Goal: Task Accomplishment & Management: Manage account settings

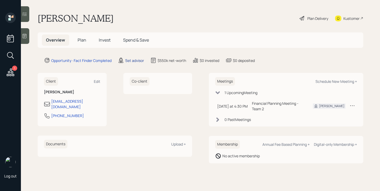
click at [137, 61] on div "Set advisor" at bounding box center [134, 60] width 19 height 5
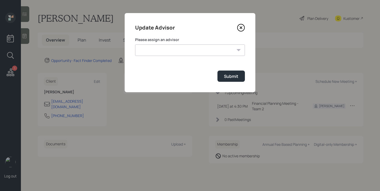
click at [159, 52] on select "[PERSON_NAME] [PERSON_NAME] [PERSON_NAME] [PERSON_NAME] End [PERSON_NAME] [PERS…" at bounding box center [190, 50] width 110 height 12
select select "bffa7908-1b2a-4c79-9bb6-f0ec9aed22d3"
click at [135, 44] on select "[PERSON_NAME] [PERSON_NAME] [PERSON_NAME] [PERSON_NAME] End [PERSON_NAME] [PERS…" at bounding box center [190, 50] width 110 height 12
click at [239, 78] on button "Submit" at bounding box center [231, 76] width 27 height 11
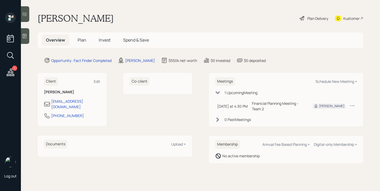
click at [83, 41] on span "Plan" at bounding box center [82, 40] width 9 height 6
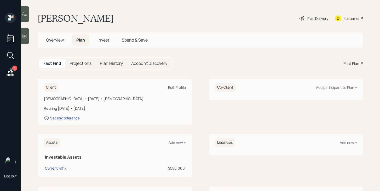
click at [177, 86] on div "Edit Profile" at bounding box center [177, 87] width 18 height 5
select select "10"
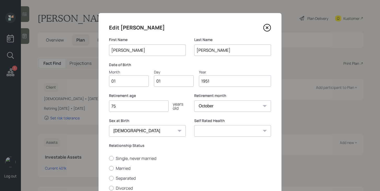
click at [135, 85] on input "01" at bounding box center [129, 81] width 40 height 12
type input "09"
type input "0"
type input "12"
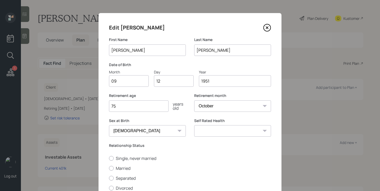
click at [150, 106] on input "75" at bounding box center [139, 106] width 60 height 12
type input "74"
click at [211, 133] on select "Excellent Very Good Good Fair Poor" at bounding box center [232, 131] width 77 height 12
select select "excellent"
click at [194, 125] on select "Excellent Very Good Good Fair Poor" at bounding box center [232, 131] width 77 height 12
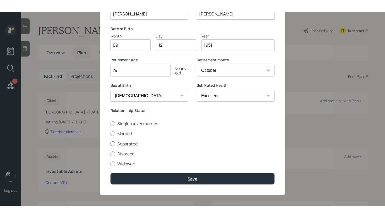
scroll to position [49, 0]
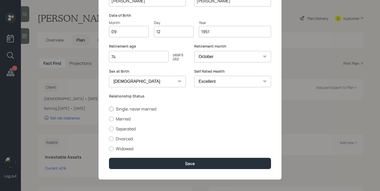
click at [119, 109] on label "Single, never married" at bounding box center [190, 109] width 162 height 6
click at [109, 109] on input "Single, never married" at bounding box center [109, 109] width 0 height 0
radio input "true"
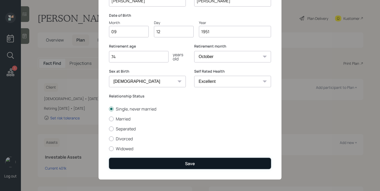
click at [165, 164] on button "Save" at bounding box center [190, 163] width 162 height 11
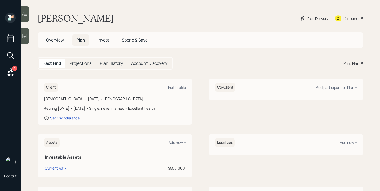
click at [304, 17] on icon at bounding box center [302, 18] width 6 height 6
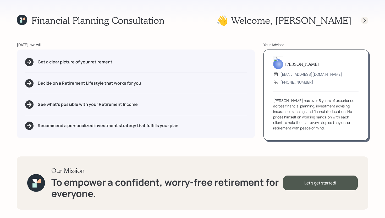
click at [367, 20] on icon at bounding box center [364, 20] width 5 height 5
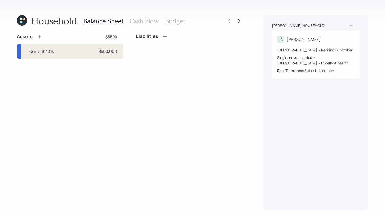
click at [65, 54] on div "Current 401k $550,000" at bounding box center [70, 51] width 107 height 15
select select "company_sponsored"
select select "balanced"
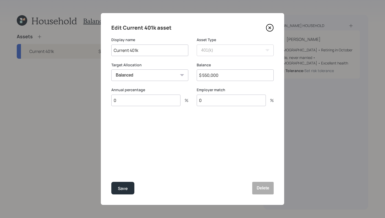
drag, startPoint x: 152, startPoint y: 49, endPoint x: 130, endPoint y: 48, distance: 22.5
click at [130, 48] on input "Current 401k" at bounding box center [149, 50] width 77 height 12
type input "Current TSP"
click at [232, 75] on input "$ 550,000" at bounding box center [235, 75] width 77 height 12
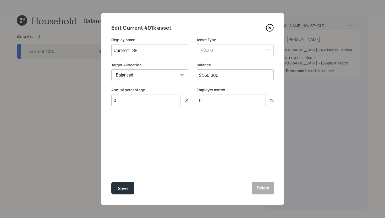
click at [232, 75] on input "$ 550,000" at bounding box center [235, 75] width 77 height 12
drag, startPoint x: 222, startPoint y: 80, endPoint x: 175, endPoint y: 78, distance: 46.3
click at [175, 78] on div "Target Allocation Cash Conservative Balanced Aggressive Balance $ 450,000" at bounding box center [192, 74] width 162 height 25
drag, startPoint x: 223, startPoint y: 76, endPoint x: 175, endPoint y: 76, distance: 48.4
click at [175, 76] on div "Target Allocation Cash Conservative Balanced Aggressive Balance $ 450,000" at bounding box center [192, 74] width 162 height 25
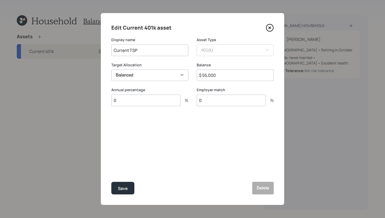
type input "$ 550,000"
click at [121, 189] on div "Save" at bounding box center [123, 188] width 10 height 7
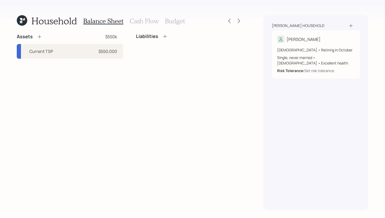
click at [40, 37] on icon at bounding box center [39, 36] width 3 height 3
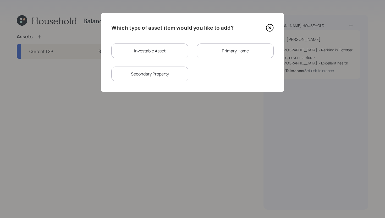
click at [240, 53] on div "Primary Home" at bounding box center [235, 50] width 77 height 15
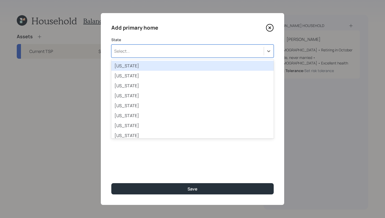
click at [222, 53] on div "Select..." at bounding box center [187, 51] width 152 height 9
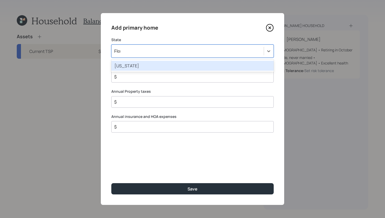
type input "Florid"
click at [202, 67] on div "[US_STATE]" at bounding box center [192, 66] width 162 height 10
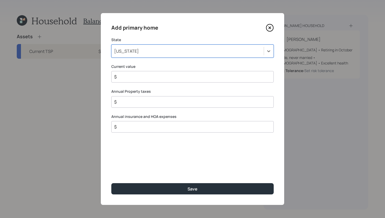
click at [169, 79] on input "$" at bounding box center [190, 77] width 153 height 6
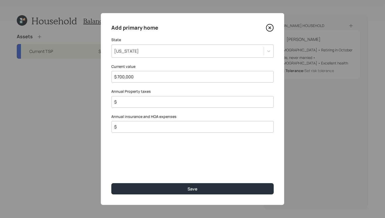
type input "$ 700,000"
click at [164, 101] on input "$" at bounding box center [190, 102] width 153 height 6
click at [152, 125] on input "$" at bounding box center [190, 127] width 153 height 6
type input "$ 6,000"
click at [154, 104] on input "$" at bounding box center [190, 102] width 153 height 6
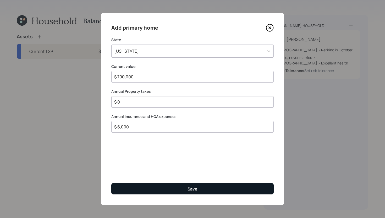
type input "$ 0"
click at [156, 187] on button "Save" at bounding box center [192, 188] width 162 height 11
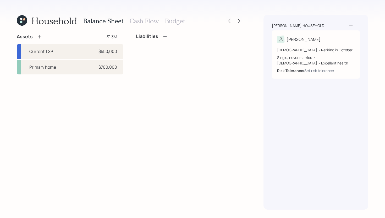
click at [41, 35] on icon at bounding box center [39, 36] width 5 height 5
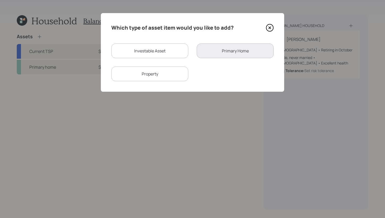
click at [182, 75] on div "Property" at bounding box center [149, 73] width 77 height 15
select select "rental_property"
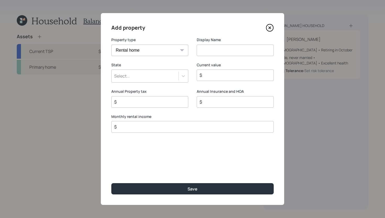
click at [158, 129] on input "$" at bounding box center [190, 127] width 153 height 6
type input "$ 2,500"
click at [185, 77] on icon at bounding box center [183, 75] width 5 height 5
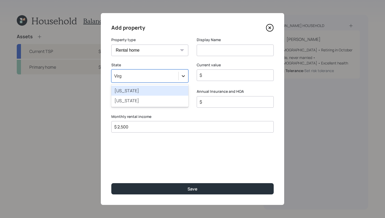
type input "Virgi"
click at [177, 88] on div "[US_STATE]" at bounding box center [149, 91] width 77 height 10
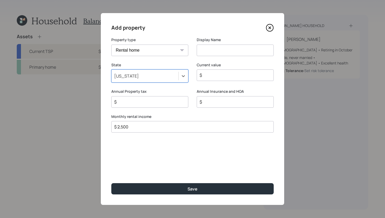
click at [224, 49] on input at bounding box center [235, 50] width 77 height 12
type input "Rental Property"
click at [211, 74] on input "$" at bounding box center [233, 75] width 68 height 6
type input "$ 800,000"
click at [142, 104] on input "$" at bounding box center [148, 102] width 68 height 6
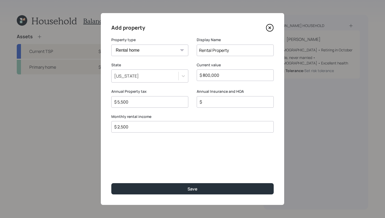
type input "$ 5,500"
click at [209, 100] on input "$" at bounding box center [233, 102] width 68 height 6
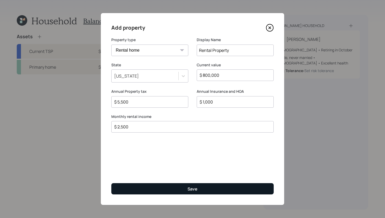
type input "$ 1,000"
click at [200, 192] on button "Save" at bounding box center [192, 188] width 162 height 11
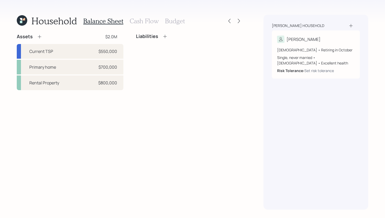
click at [166, 37] on icon at bounding box center [164, 36] width 5 height 5
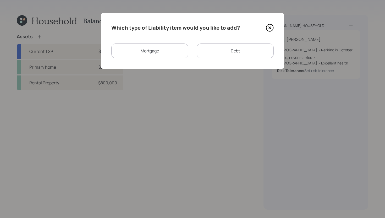
click at [175, 53] on div "Mortgage" at bounding box center [149, 50] width 77 height 15
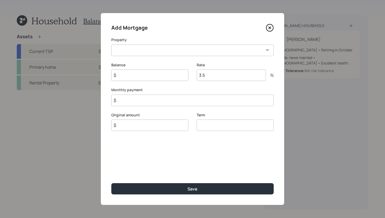
click at [168, 53] on select "FL Primary home Rental Property" at bounding box center [192, 50] width 162 height 12
select select "d0d4ed4e-fc13-4f72-8b12-43deb292d89c"
click at [111, 44] on select "FL Primary home Rental Property" at bounding box center [192, 50] width 162 height 12
click at [158, 75] on input "$" at bounding box center [149, 75] width 77 height 12
type input "$ 428,000"
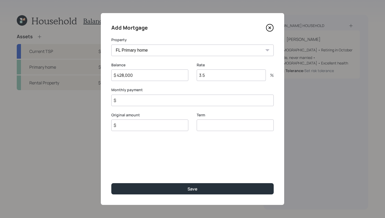
click at [149, 127] on input "$" at bounding box center [149, 125] width 77 height 12
type input "$ 428,000"
click at [202, 124] on input "number" at bounding box center [235, 125] width 77 height 12
type input "30"
click at [214, 71] on input "3.5" at bounding box center [231, 75] width 69 height 12
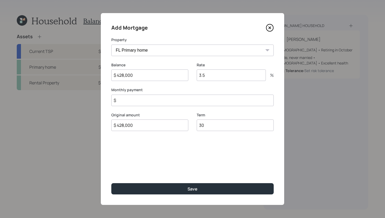
click at [213, 79] on input "3.5" at bounding box center [231, 75] width 69 height 12
type input "3"
type input "6.75"
click at [182, 96] on input "$" at bounding box center [192, 100] width 162 height 12
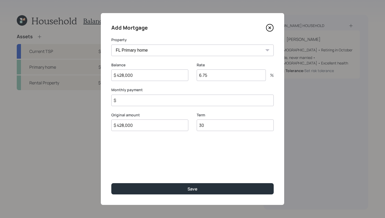
click at [180, 100] on input "$" at bounding box center [192, 100] width 162 height 12
click at [151, 104] on input "$ 500" at bounding box center [192, 100] width 162 height 12
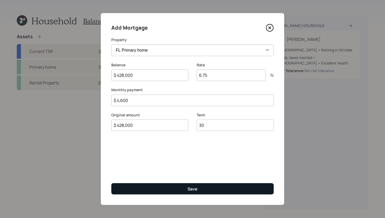
type input "$ 4,600"
click at [158, 190] on button "Save" at bounding box center [192, 188] width 162 height 11
select select "474567e2-72ec-44d4-a66f-c35e84dd9b58"
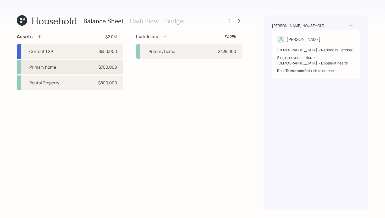
click at [83, 66] on div "Primary home $700,000" at bounding box center [70, 67] width 107 height 15
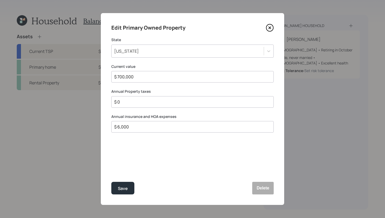
click at [271, 28] on icon at bounding box center [270, 28] width 8 height 8
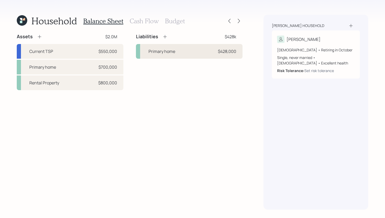
click at [195, 50] on div "Primary home $428,000" at bounding box center [189, 51] width 107 height 15
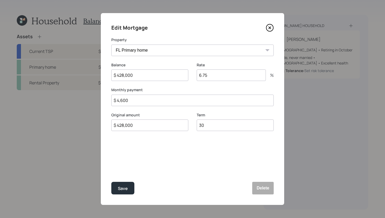
click at [193, 100] on input "$ 4,600" at bounding box center [192, 100] width 162 height 12
type input "$ 4,100"
click at [129, 190] on button "Save" at bounding box center [122, 188] width 23 height 13
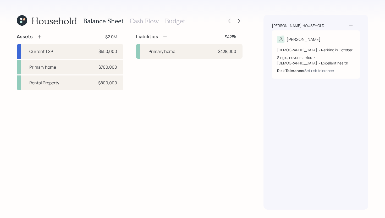
click at [142, 21] on h3 "Cash Flow" at bounding box center [144, 21] width 29 height 8
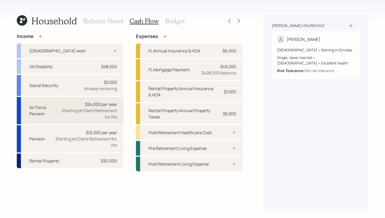
click at [75, 114] on div "Starting at Client Retirement for life" at bounding box center [89, 113] width 56 height 13
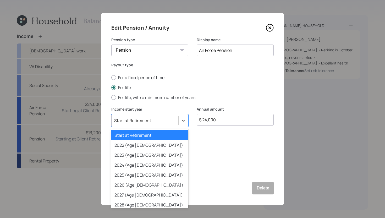
click at [152, 119] on div "Start at Retirement" at bounding box center [144, 120] width 67 height 9
click at [133, 161] on div "2024 (Age [DEMOGRAPHIC_DATA])" at bounding box center [149, 165] width 77 height 10
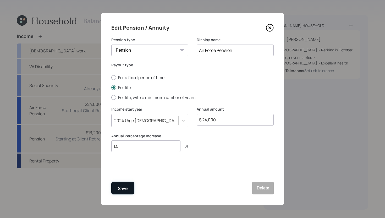
click at [122, 191] on div "Save" at bounding box center [123, 188] width 10 height 7
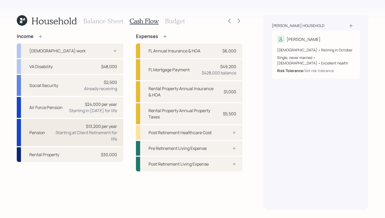
click at [71, 125] on div "$13,200 per year Starting at Client Retirement for life" at bounding box center [83, 132] width 68 height 19
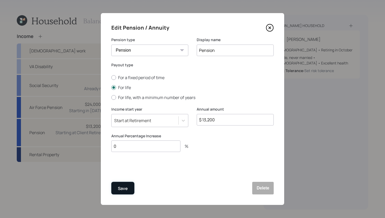
click at [124, 188] on div "Save" at bounding box center [123, 188] width 10 height 7
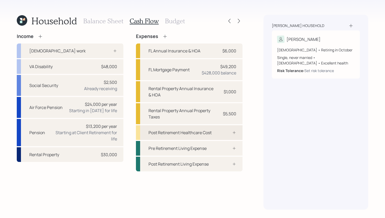
click at [187, 137] on div "Post Retirement Healthcare Cost" at bounding box center [189, 132] width 107 height 15
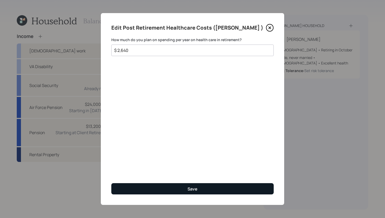
type input "$ 2,640"
click at [162, 193] on button "Save" at bounding box center [192, 188] width 162 height 11
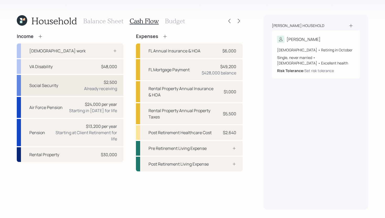
click at [79, 85] on div "Social Security $2,500 Already receiving" at bounding box center [70, 85] width 107 height 21
select select "12"
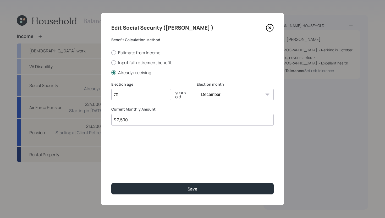
click at [144, 120] on input "$ 2,500" at bounding box center [192, 120] width 162 height 12
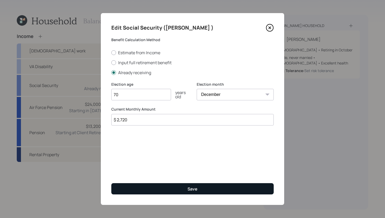
type input "$ 2,720"
click at [202, 188] on button "Save" at bounding box center [192, 188] width 162 height 11
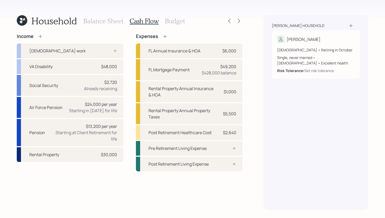
click at [174, 20] on h3 "Budget" at bounding box center [175, 21] width 20 height 8
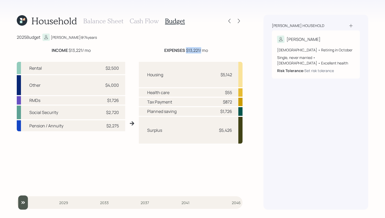
drag, startPoint x: 186, startPoint y: 48, endPoint x: 200, endPoint y: 48, distance: 14.4
click at [200, 48] on div "EXPENSES $13,221 / mo" at bounding box center [186, 50] width 44 height 6
click at [201, 45] on div "2025 Budget [PERSON_NAME] @ 74 years INCOME $13,221 / mo EXPENSES $13,221 / mo …" at bounding box center [130, 121] width 226 height 176
drag, startPoint x: 219, startPoint y: 132, endPoint x: 232, endPoint y: 128, distance: 13.2
click at [232, 128] on div "Surplus $5,426" at bounding box center [191, 130] width 104 height 27
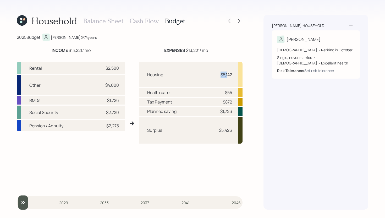
drag, startPoint x: 220, startPoint y: 76, endPoint x: 227, endPoint y: 76, distance: 7.3
click at [227, 76] on div "$5,142" at bounding box center [226, 74] width 12 height 6
click at [227, 93] on div "$55" at bounding box center [228, 92] width 7 height 6
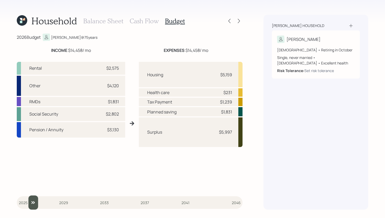
click at [27, 202] on input "slider" at bounding box center [130, 202] width 226 height 14
type input "2025"
drag, startPoint x: 30, startPoint y: 204, endPoint x: 6, endPoint y: 204, distance: 24.3
click at [6, 204] on div "Household Balance Sheet Cash Flow Budget 2026 Budget [PERSON_NAME] @ 75 years I…" at bounding box center [192, 109] width 385 height 218
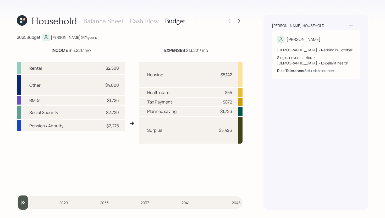
click at [149, 23] on h3 "Cash Flow" at bounding box center [144, 21] width 29 height 8
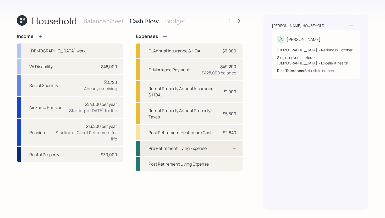
click at [194, 147] on div "Pre Retirement Living Expense" at bounding box center [177, 148] width 58 height 6
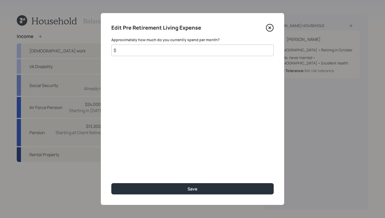
click at [170, 51] on input "$" at bounding box center [192, 50] width 162 height 12
type input "$ 5,500"
click at [176, 195] on div "Edit Pre Retirement Living Expense Approximately how much do you currently spen…" at bounding box center [192, 109] width 183 height 192
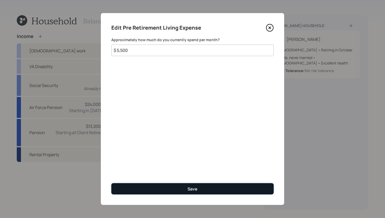
click at [178, 191] on button "Save" at bounding box center [192, 188] width 162 height 11
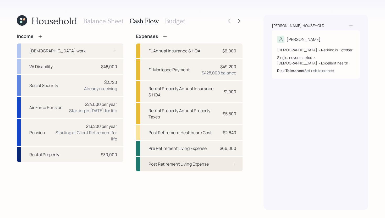
click at [203, 162] on div "Post Retirement Living Expense" at bounding box center [178, 164] width 60 height 6
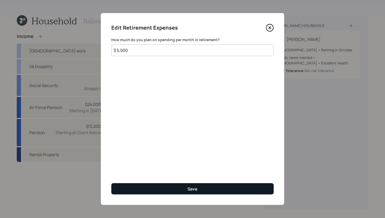
type input "$ 5,500"
click at [181, 187] on button "Save" at bounding box center [192, 188] width 162 height 11
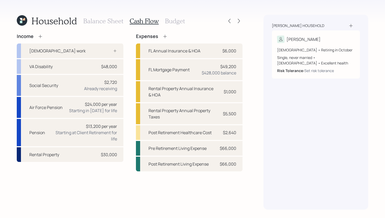
click at [175, 22] on h3 "Budget" at bounding box center [175, 21] width 20 height 8
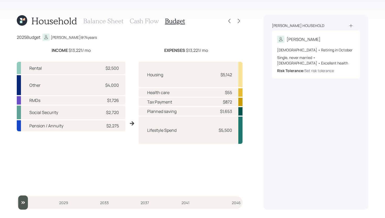
click at [145, 21] on h3 "Cash Flow" at bounding box center [144, 21] width 29 height 8
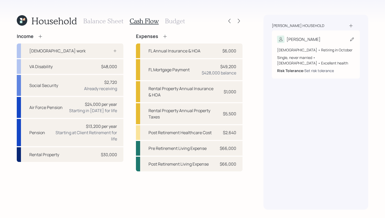
click at [314, 72] on div "Set risk tolerance" at bounding box center [319, 70] width 30 height 5
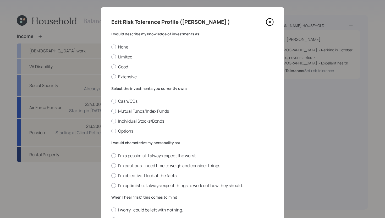
scroll to position [5, 0]
click at [127, 58] on label "Limited" at bounding box center [192, 57] width 162 height 6
click at [111, 57] on input "Limited" at bounding box center [111, 57] width 0 height 0
radio input "true"
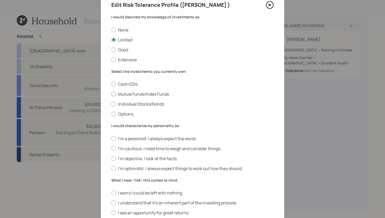
click at [133, 96] on label "Mutual Funds/Index Funds" at bounding box center [192, 94] width 162 height 6
click at [111, 94] on input "Mutual Funds/Index Funds" at bounding box center [111, 94] width 0 height 0
radio input "true"
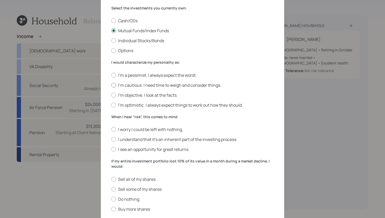
scroll to position [97, 0]
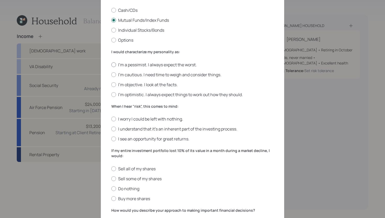
click at [147, 65] on label "I'm a pessimist. I always expect the worst." at bounding box center [192, 65] width 162 height 6
click at [111, 65] on input "I'm a pessimist. I always expect the worst." at bounding box center [111, 64] width 0 height 0
radio input "true"
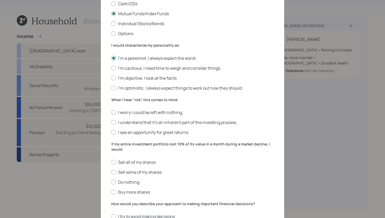
scroll to position [98, 0]
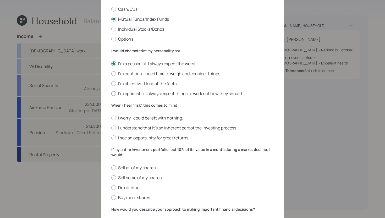
click at [134, 95] on label "I'm optimistic. I always expect things to work out how they should." at bounding box center [192, 94] width 162 height 6
click at [111, 93] on input "I'm optimistic. I always expect things to work out how they should." at bounding box center [111, 93] width 0 height 0
radio input "true"
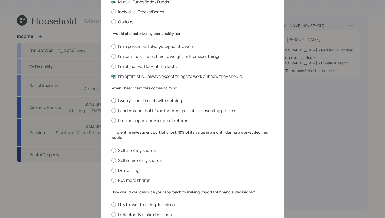
scroll to position [116, 0]
click at [197, 106] on div "I worry I could be left with nothing. I understand that it’s an inherent part o…" at bounding box center [192, 110] width 162 height 26
click at [195, 110] on label "I understand that it’s an inherent part of the investing process." at bounding box center [192, 110] width 162 height 6
click at [111, 110] on input "I understand that it’s an inherent part of the investing process." at bounding box center [111, 110] width 0 height 0
radio input "true"
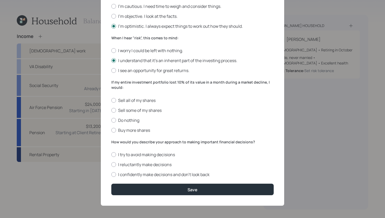
scroll to position [166, 0]
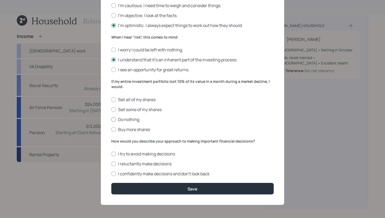
click at [137, 120] on label "Do nothing" at bounding box center [192, 119] width 162 height 6
click at [111, 119] on input "Do nothing" at bounding box center [111, 119] width 0 height 0
radio input "true"
drag, startPoint x: 158, startPoint y: 171, endPoint x: 157, endPoint y: 164, distance: 7.9
click at [157, 163] on div "I try to avoid making decisions I reluctantly make decisions I confidently make…" at bounding box center [192, 164] width 162 height 26
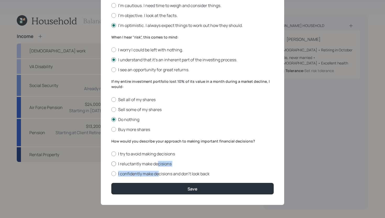
click at [157, 164] on label "I reluctantly make decisions" at bounding box center [192, 164] width 162 height 6
click at [111, 164] on input "I reluctantly make decisions" at bounding box center [111, 164] width 0 height 0
radio input "true"
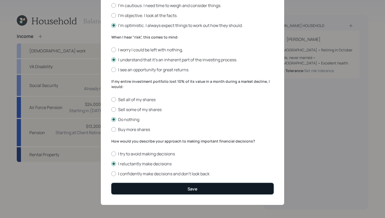
click at [157, 186] on button "Save" at bounding box center [192, 188] width 162 height 11
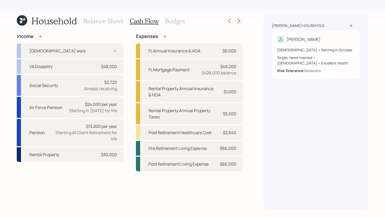
click at [240, 22] on icon at bounding box center [238, 20] width 5 height 5
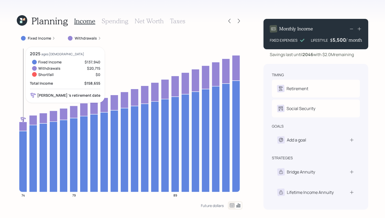
click at [23, 142] on icon at bounding box center [23, 161] width 8 height 61
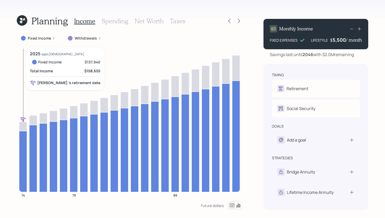
click at [23, 142] on icon at bounding box center [23, 161] width 8 height 61
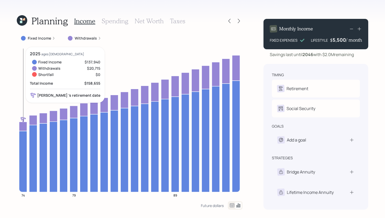
click at [25, 129] on icon at bounding box center [23, 126] width 8 height 9
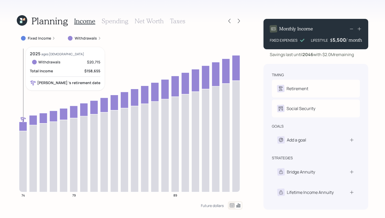
click at [25, 129] on icon at bounding box center [23, 126] width 8 height 9
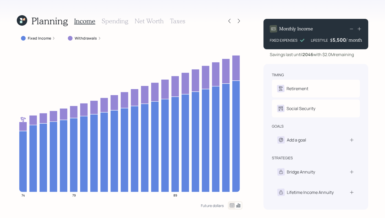
click at [88, 38] on label "Withdrawals" at bounding box center [86, 38] width 22 height 5
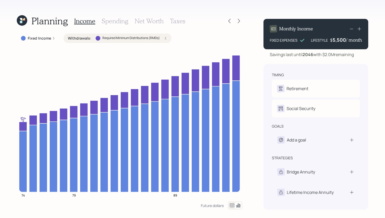
click at [88, 38] on label "Withdrawals :" at bounding box center [80, 38] width 24 height 5
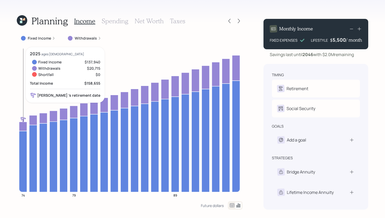
click at [24, 126] on icon at bounding box center [23, 126] width 8 height 9
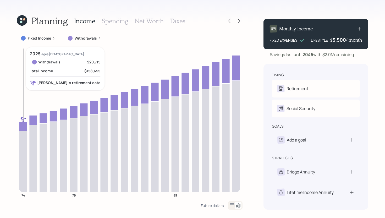
click at [24, 126] on icon at bounding box center [23, 126] width 8 height 9
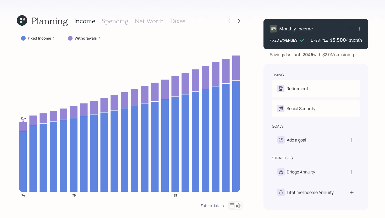
click at [121, 24] on h3 "Spending" at bounding box center [115, 21] width 27 height 8
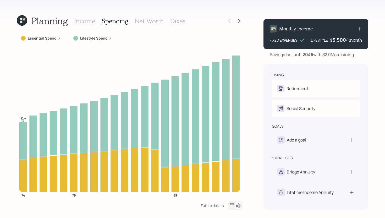
click at [86, 41] on div "Lifestyle Spend" at bounding box center [92, 37] width 47 height 9
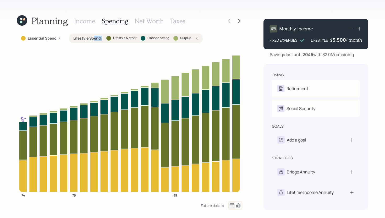
drag, startPoint x: 110, startPoint y: 37, endPoint x: 92, endPoint y: 36, distance: 18.1
click at [92, 36] on div "Lifestyle Spend : Lifestyle & other Planned saving Surplus" at bounding box center [135, 38] width 125 height 5
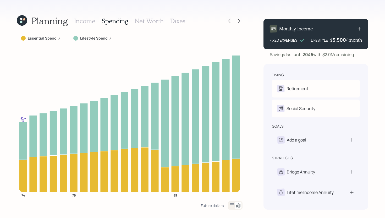
click at [91, 23] on h3 "Income" at bounding box center [84, 21] width 21 height 8
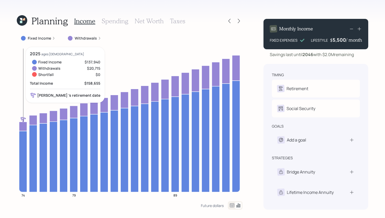
click at [24, 127] on icon at bounding box center [23, 126] width 8 height 9
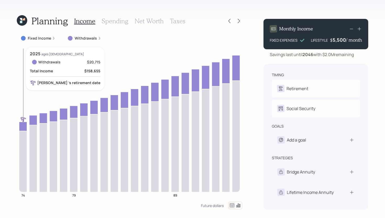
click at [23, 127] on icon at bounding box center [23, 126] width 8 height 9
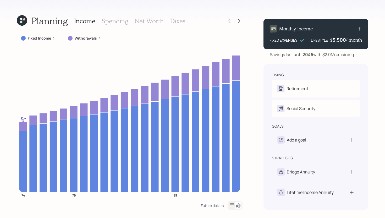
click at [159, 20] on h3 "Net Worth" at bounding box center [149, 21] width 29 height 8
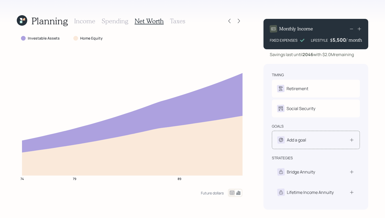
click at [289, 136] on div "Add a goal" at bounding box center [316, 140] width 88 height 18
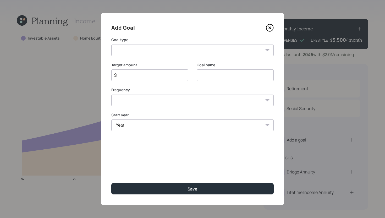
click at [176, 54] on select "Create an emergency fund Donate to charity Purchase a home Make a purchase Supp…" at bounding box center [192, 50] width 162 height 12
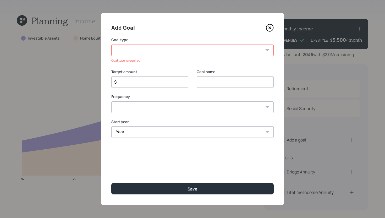
click at [268, 29] on icon at bounding box center [270, 28] width 8 height 8
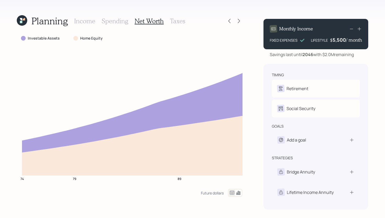
click at [107, 23] on h3 "Spending" at bounding box center [115, 21] width 27 height 8
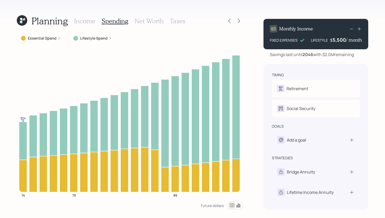
click at [91, 22] on h3 "Income" at bounding box center [84, 21] width 21 height 8
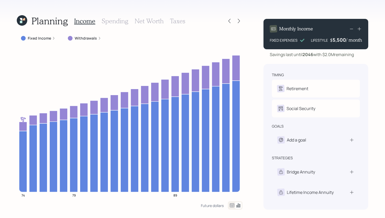
click at [178, 23] on h3 "Taxes" at bounding box center [177, 21] width 15 height 8
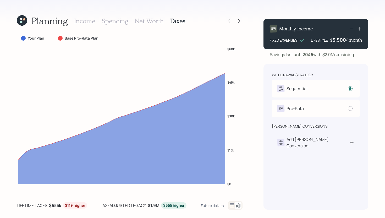
click at [91, 24] on h3 "Income" at bounding box center [84, 21] width 21 height 8
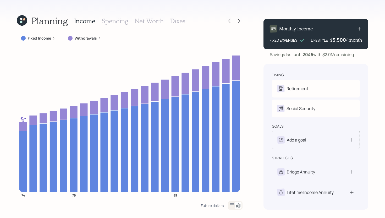
click at [306, 147] on div "Add a goal" at bounding box center [316, 140] width 88 height 18
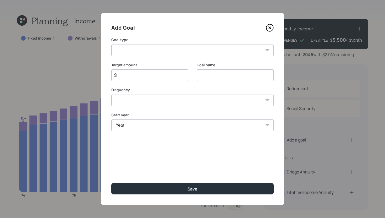
click at [183, 54] on select "Create an emergency fund Donate to charity Purchase a home Make a purchase Supp…" at bounding box center [192, 50] width 162 height 12
select select "vacation"
click at [111, 44] on select "Create an emergency fund Donate to charity Purchase a home Make a purchase Supp…" at bounding box center [192, 50] width 162 height 12
type input "Plan for travel"
click at [167, 76] on input "$" at bounding box center [148, 75] width 68 height 6
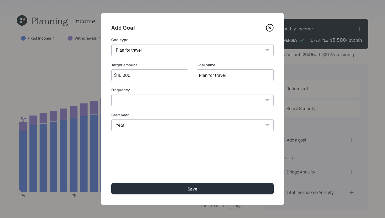
type input "$ 10,000"
click at [163, 102] on select "One time Every 1 year Every 2 years Every 3 years Every 4 years Every 5 years E…" at bounding box center [192, 100] width 162 height 12
select select "1"
click at [111, 94] on select "One time Every 1 year Every 2 years Every 3 years Every 4 years Every 5 years E…" at bounding box center [192, 100] width 162 height 12
click at [153, 123] on select "Year [DATE] 2026 2027 2028 2029 2030 2031 2032 2033 2034 2035 2036 2037 2038 20…" at bounding box center [149, 125] width 77 height 12
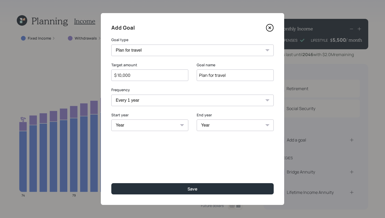
select select "2026"
click at [111, 119] on select "Year [DATE] 2026 2027 2028 2029 2030 2031 2032 2033 2034 2035 2036 2037 2038 20…" at bounding box center [149, 125] width 77 height 12
click at [218, 125] on select "Year [DATE] 2027 2028 2029 2030 2031 2032 2033 2034 2035 2036 2037 2038 2039 20…" at bounding box center [235, 125] width 77 height 12
select select "2035"
click at [197, 119] on select "Year [DATE] 2027 2028 2029 2030 2031 2032 2033 2034 2035 2036 2037 2038 2039 20…" at bounding box center [235, 125] width 77 height 12
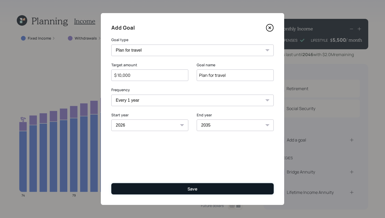
click at [214, 191] on button "Save" at bounding box center [192, 188] width 162 height 11
type input "$"
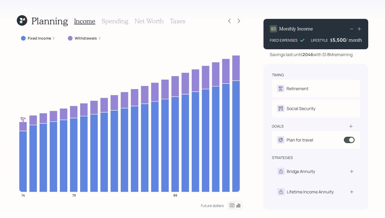
drag, startPoint x: 357, startPoint y: 56, endPoint x: 324, endPoint y: 56, distance: 33.2
click at [324, 56] on div "Savings last until [DATE] with $1.8M remaining" at bounding box center [315, 54] width 105 height 6
click at [120, 21] on h3 "Spending" at bounding box center [115, 21] width 27 height 8
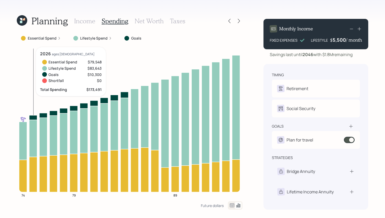
click at [33, 116] on icon at bounding box center [33, 117] width 8 height 4
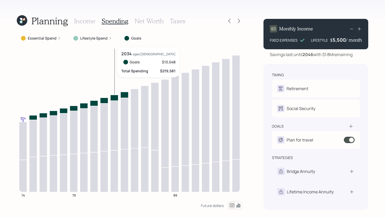
click at [117, 96] on icon at bounding box center [114, 98] width 8 height 6
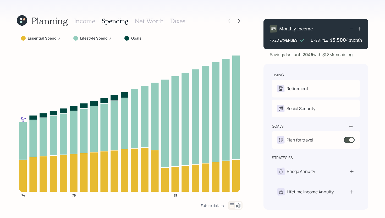
click at [159, 21] on h3 "Net Worth" at bounding box center [149, 21] width 29 height 8
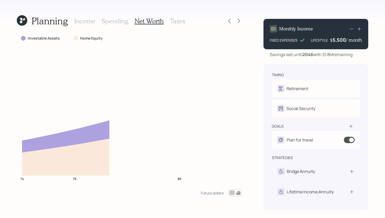
click at [181, 21] on h3 "Taxes" at bounding box center [177, 21] width 15 height 8
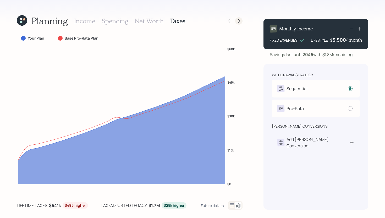
click at [239, 23] on icon at bounding box center [238, 20] width 5 height 5
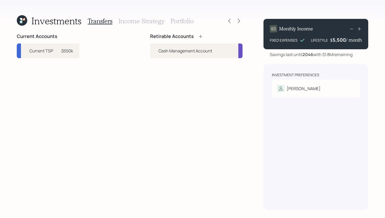
click at [203, 37] on icon at bounding box center [200, 36] width 5 height 5
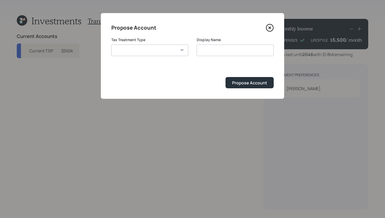
click at [175, 51] on select "[PERSON_NAME] Taxable Traditional" at bounding box center [149, 50] width 77 height 12
select select "traditional"
click at [111, 44] on select "[PERSON_NAME] Taxable Traditional" at bounding box center [149, 50] width 77 height 12
click at [227, 52] on input "Traditional" at bounding box center [235, 50] width 77 height 12
type input "Traditional IRA"
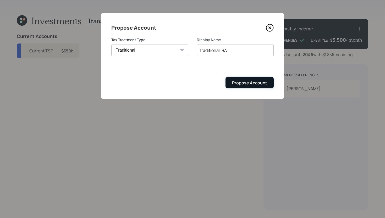
click at [244, 82] on div "Propose Account" at bounding box center [249, 83] width 35 height 6
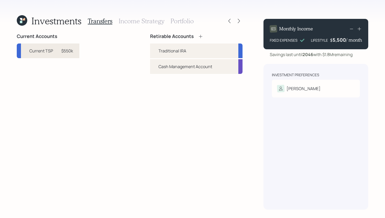
click at [70, 51] on div "$550k" at bounding box center [67, 51] width 12 height 6
click at [158, 51] on div "Traditional IRA" at bounding box center [196, 50] width 92 height 15
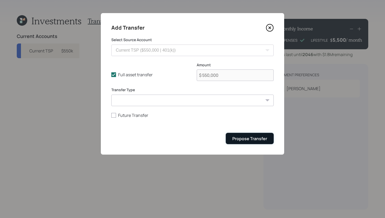
click at [235, 136] on div "Propose Transfer" at bounding box center [249, 139] width 35 height 6
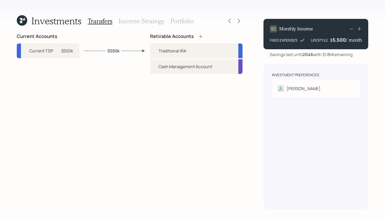
click at [143, 20] on h3 "Income Strategy" at bounding box center [142, 21] width 46 height 8
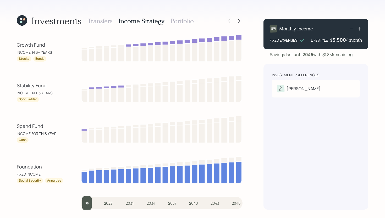
click at [90, 200] on input "slider" at bounding box center [162, 203] width 162 height 14
click at [96, 204] on input "slider" at bounding box center [162, 203] width 162 height 14
type input "2025"
drag, startPoint x: 98, startPoint y: 204, endPoint x: 72, endPoint y: 208, distance: 26.6
click at [72, 208] on div "Growth Fund INCOME IN 6+ YEARS Stocks Bonds Stability Fund INCOME IN 1-5 YEARS …" at bounding box center [130, 121] width 226 height 176
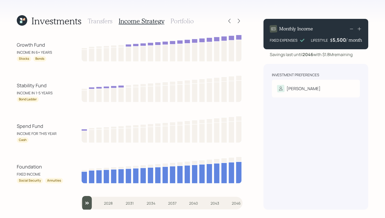
click at [182, 21] on h3 "Portfolio" at bounding box center [181, 21] width 23 height 8
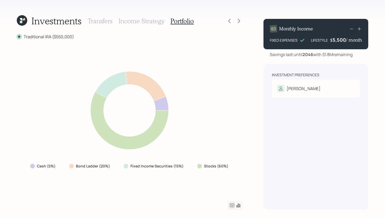
click at [230, 205] on icon at bounding box center [232, 205] width 6 height 6
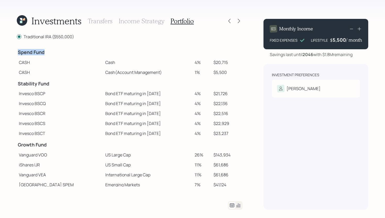
drag, startPoint x: 46, startPoint y: 53, endPoint x: 2, endPoint y: 54, distance: 44.5
click at [2, 54] on div "Investments Transfers Income Strategy Portfolio Traditional IRA ($550,000) Spen…" at bounding box center [192, 109] width 385 height 218
drag, startPoint x: 185, startPoint y: 60, endPoint x: 228, endPoint y: 61, distance: 42.7
click at [228, 61] on tr "CASH Cash 4% $20,715" at bounding box center [130, 62] width 226 height 10
click at [228, 61] on td "$20,715" at bounding box center [226, 62] width 31 height 10
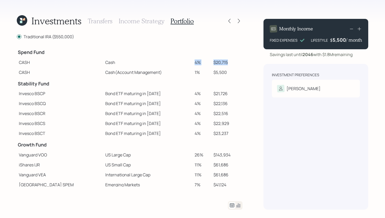
drag, startPoint x: 228, startPoint y: 61, endPoint x: 183, endPoint y: 61, distance: 44.2
click at [183, 61] on tr "CASH Cash 4% $20,715" at bounding box center [130, 62] width 226 height 10
click at [183, 61] on td "Cash" at bounding box center [147, 62] width 89 height 10
drag, startPoint x: 187, startPoint y: 62, endPoint x: 228, endPoint y: 61, distance: 41.4
click at [228, 61] on tr "CASH Cash 4% $20,715" at bounding box center [130, 62] width 226 height 10
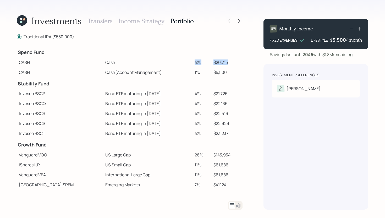
click at [228, 61] on td "$20,715" at bounding box center [226, 62] width 31 height 10
drag, startPoint x: 224, startPoint y: 62, endPoint x: 203, endPoint y: 62, distance: 20.7
click at [203, 62] on tr "CASH Cash 4% $20,715" at bounding box center [130, 62] width 226 height 10
click at [203, 62] on td "4%" at bounding box center [201, 62] width 19 height 10
drag, startPoint x: 226, startPoint y: 61, endPoint x: 172, endPoint y: 61, distance: 54.2
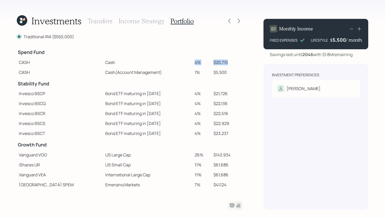
click at [172, 61] on tr "CASH Cash 4% $20,715" at bounding box center [130, 62] width 226 height 10
drag, startPoint x: 185, startPoint y: 71, endPoint x: 195, endPoint y: 71, distance: 10.7
click at [195, 71] on td "1%" at bounding box center [201, 72] width 19 height 10
drag, startPoint x: 195, startPoint y: 71, endPoint x: 181, endPoint y: 71, distance: 14.1
click at [181, 71] on tr "CASH Cash (Account Management) 1% $5,500" at bounding box center [130, 72] width 226 height 10
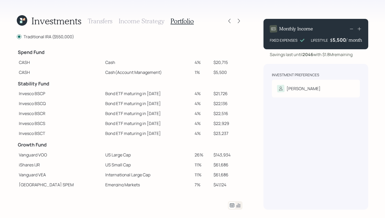
click at [234, 72] on td "$5,500" at bounding box center [226, 72] width 31 height 10
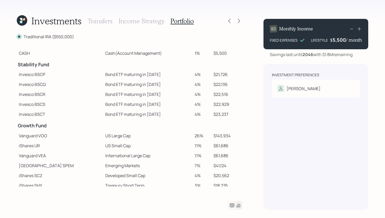
scroll to position [19, 0]
drag, startPoint x: 18, startPoint y: 64, endPoint x: 62, endPoint y: 65, distance: 44.0
click at [62, 65] on h4 "Stability Fund" at bounding box center [60, 65] width 84 height 6
click at [150, 116] on td "Bond ETF maturing in [DATE]" at bounding box center [147, 114] width 89 height 10
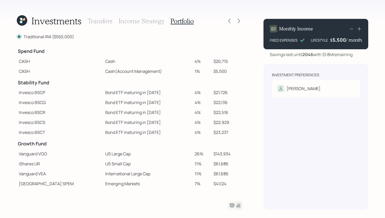
scroll to position [0, 0]
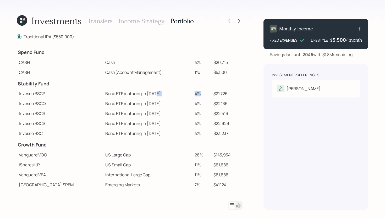
drag, startPoint x: 193, startPoint y: 94, endPoint x: 182, endPoint y: 94, distance: 11.8
click at [181, 94] on tr "Invesco BSCP Bond ETF maturing in [DATE] 4% $21,726" at bounding box center [130, 93] width 226 height 10
drag, startPoint x: 195, startPoint y: 103, endPoint x: 181, endPoint y: 104, distance: 14.1
click at [181, 104] on tr "Invesco BSCQ Bond ETF maturing in [DATE] 4% $22,136" at bounding box center [130, 103] width 226 height 10
drag, startPoint x: 197, startPoint y: 115, endPoint x: 181, endPoint y: 115, distance: 15.2
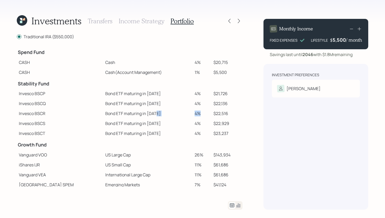
click at [181, 115] on tr "Invesco BSCR Bond ETF maturing in [DATE] 4% $22,516" at bounding box center [130, 113] width 226 height 10
drag, startPoint x: 194, startPoint y: 125, endPoint x: 186, endPoint y: 124, distance: 8.9
click at [192, 124] on td "4%" at bounding box center [201, 123] width 19 height 10
click at [195, 132] on td "4%" at bounding box center [201, 133] width 19 height 10
drag, startPoint x: 194, startPoint y: 94, endPoint x: 183, endPoint y: 92, distance: 11.4
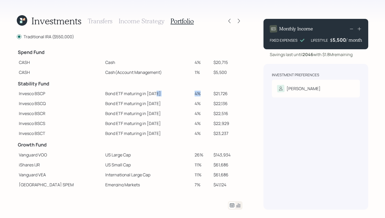
click at [183, 92] on tr "Invesco BSCP Bond ETF maturing in [DATE] 4% $21,726" at bounding box center [130, 93] width 226 height 10
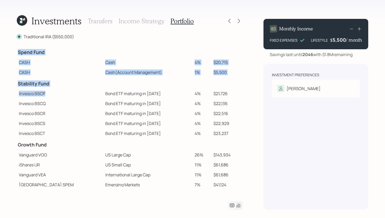
drag, startPoint x: 45, startPoint y: 94, endPoint x: 16, endPoint y: 94, distance: 29.3
click at [16, 94] on div "Investments Transfers Income Strategy Portfolio Traditional IRA ($550,000) Spen…" at bounding box center [192, 109] width 385 height 218
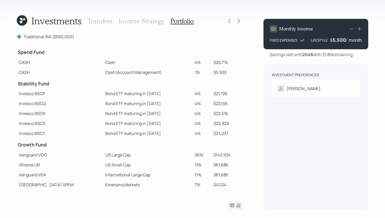
click at [119, 100] on td "Bond ETF maturing in [DATE]" at bounding box center [147, 103] width 89 height 10
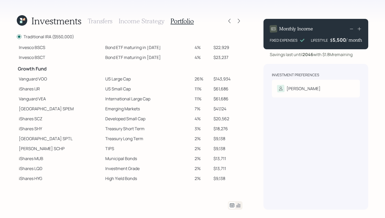
scroll to position [83, 0]
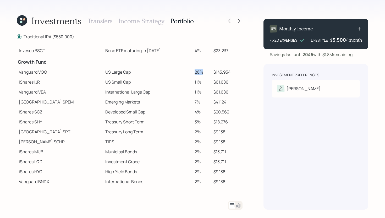
drag, startPoint x: 198, startPoint y: 71, endPoint x: 184, endPoint y: 71, distance: 13.3
click at [184, 71] on tr "Vanguard VOO US Large Cap 26% $143,934" at bounding box center [130, 72] width 226 height 10
click at [194, 92] on td "11%" at bounding box center [201, 92] width 19 height 10
click at [240, 24] on div at bounding box center [238, 20] width 7 height 7
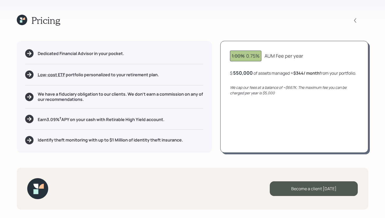
click at [246, 75] on div "550,000" at bounding box center [243, 73] width 20 height 6
click at [246, 75] on div "550000" at bounding box center [242, 73] width 18 height 6
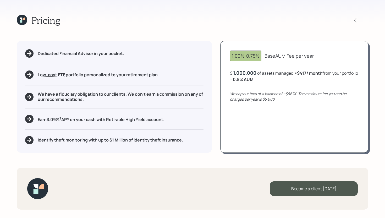
click at [266, 119] on div "1.00% 0.75% Base AUM Fee per year $ 1,000,000 of assets managed ≈ $417 / month …" at bounding box center [294, 96] width 148 height 111
drag, startPoint x: 279, startPoint y: 98, endPoint x: 262, endPoint y: 98, distance: 17.0
click at [262, 98] on div "We cap our fees at a balance of ~$667K. The maximum fee you can be charged per …" at bounding box center [294, 96] width 128 height 11
click at [290, 101] on div "We cap our fees at a balance of ~$667K. The maximum fee you can be charged per …" at bounding box center [294, 96] width 128 height 11
drag, startPoint x: 251, startPoint y: 80, endPoint x: 259, endPoint y: 80, distance: 7.9
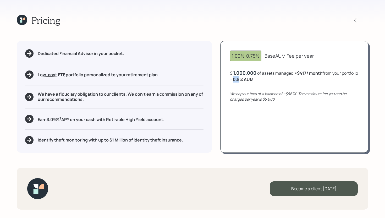
click at [253, 80] on b "0.5 % AUM" at bounding box center [243, 79] width 21 height 6
click at [276, 82] on div "$ 1,000,000 of assets managed ≈ $417 / month from your portfolio ≈ 0.5 % AUM ." at bounding box center [294, 76] width 128 height 13
drag, startPoint x: 245, startPoint y: 73, endPoint x: 236, endPoint y: 73, distance: 8.7
click at [236, 73] on div "1000000" at bounding box center [243, 73] width 21 height 6
click at [267, 133] on div "1.00% 0.75% Base AUM Fee per year $ 1300000 of assets managed ≈ $417 / month fr…" at bounding box center [294, 96] width 148 height 111
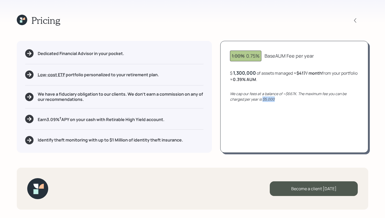
drag, startPoint x: 278, startPoint y: 101, endPoint x: 263, endPoint y: 100, distance: 15.2
click at [263, 100] on div "We cap our fees at a balance of ~$667K. The maximum fee you can be charged per …" at bounding box center [294, 96] width 128 height 11
click at [294, 99] on div "We cap our fees at a balance of ~$667K. The maximum fee you can be charged per …" at bounding box center [294, 96] width 128 height 11
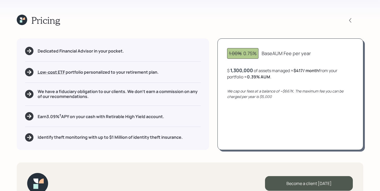
click at [22, 23] on icon at bounding box center [21, 21] width 2 height 2
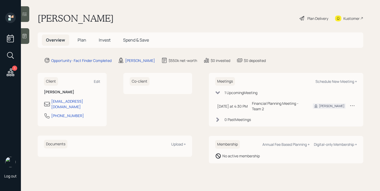
click at [83, 41] on span "Plan" at bounding box center [82, 40] width 9 height 6
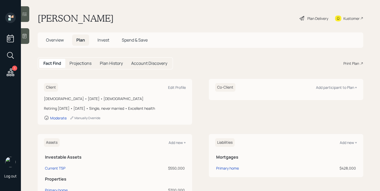
click at [349, 65] on div "Print Plan" at bounding box center [352, 63] width 16 height 5
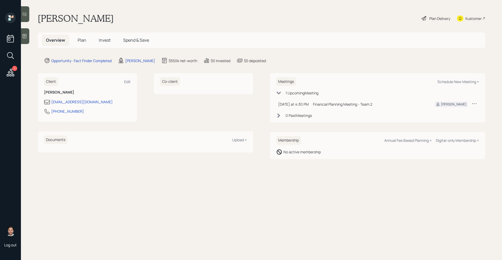
click at [473, 103] on icon at bounding box center [474, 103] width 5 height 5
click at [454, 113] on div "Reschedule" at bounding box center [459, 113] width 38 height 5
